Goal: Go to known website: Go to known website

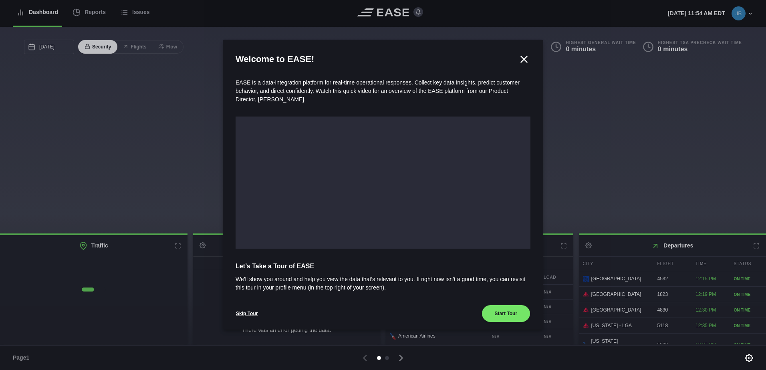
click at [521, 58] on icon at bounding box center [524, 59] width 6 height 6
